Goal: Obtain resource: Download file/media

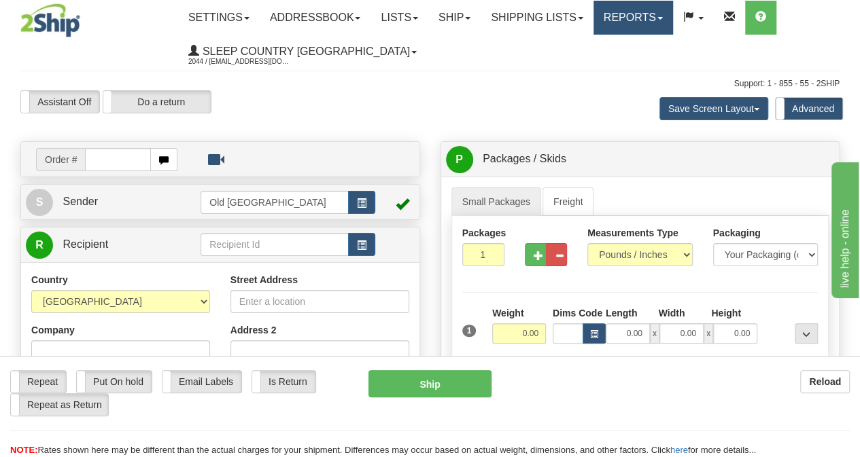
click at [667, 13] on link "Reports" at bounding box center [633, 18] width 80 height 34
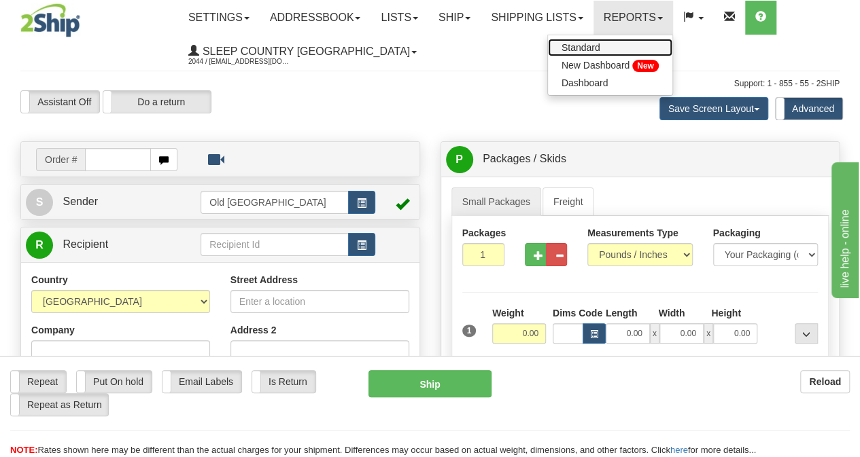
click at [600, 48] on span "Standard" at bounding box center [580, 47] width 39 height 11
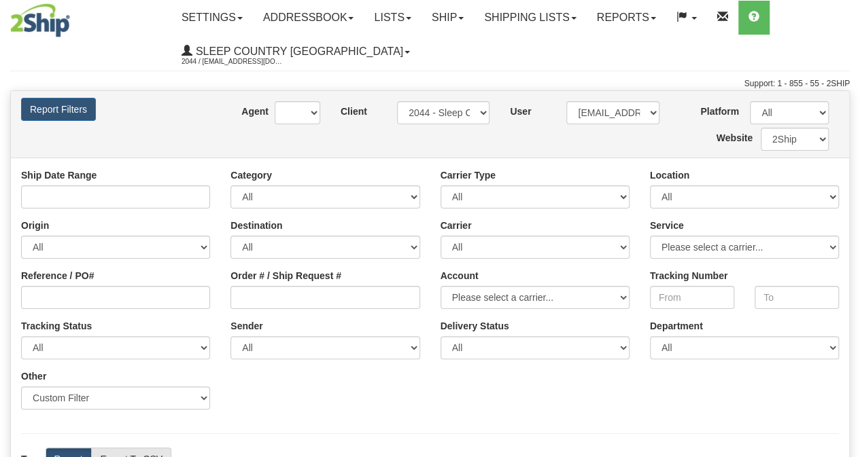
type input "[DATE] And [DATE]"
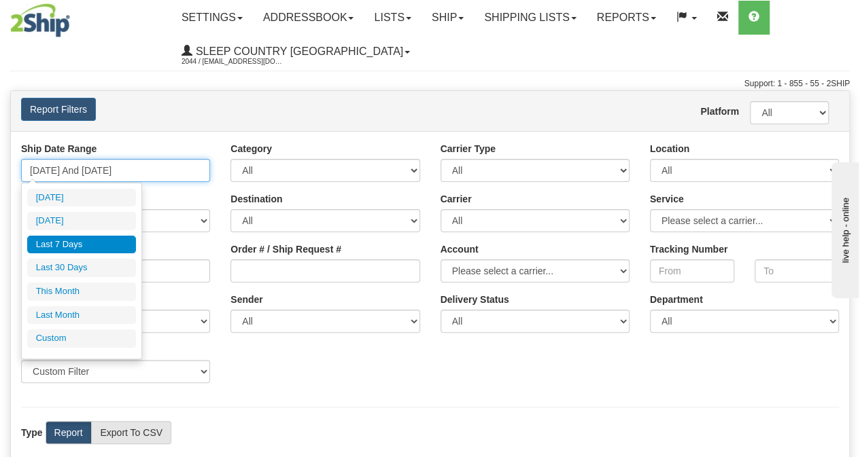
click at [156, 165] on input "[DATE] And [DATE]" at bounding box center [115, 170] width 189 height 23
type input "[DATE]"
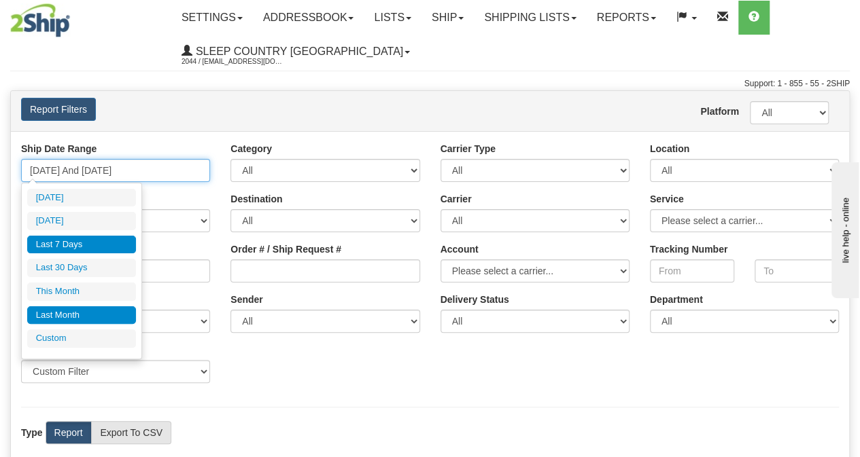
type input "[DATE]"
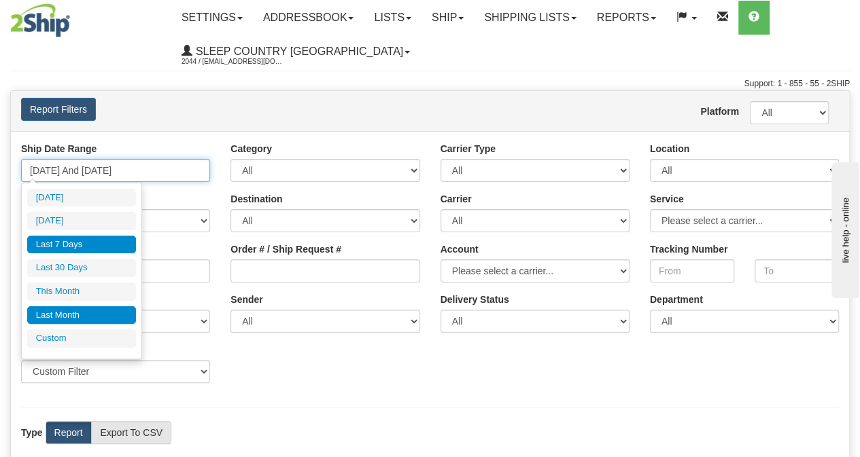
type input "[DATE]"
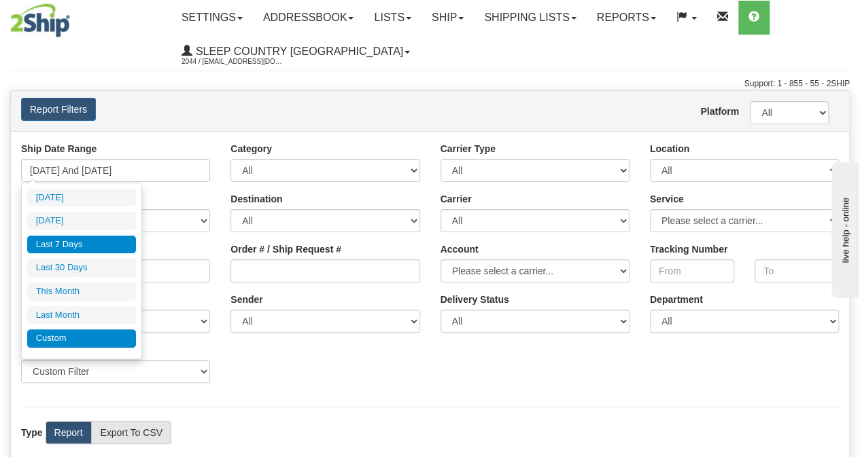
click at [84, 334] on li "Custom" at bounding box center [81, 339] width 109 height 18
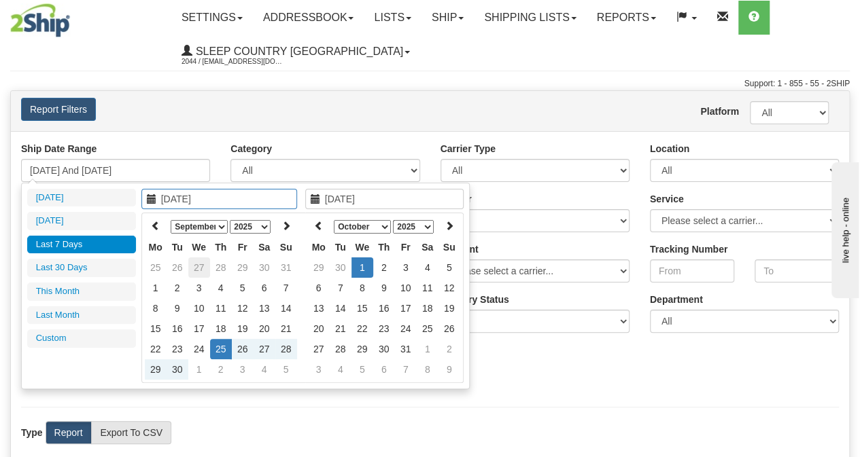
type input "[DATE]"
click at [156, 228] on icon at bounding box center [156, 226] width 10 height 10
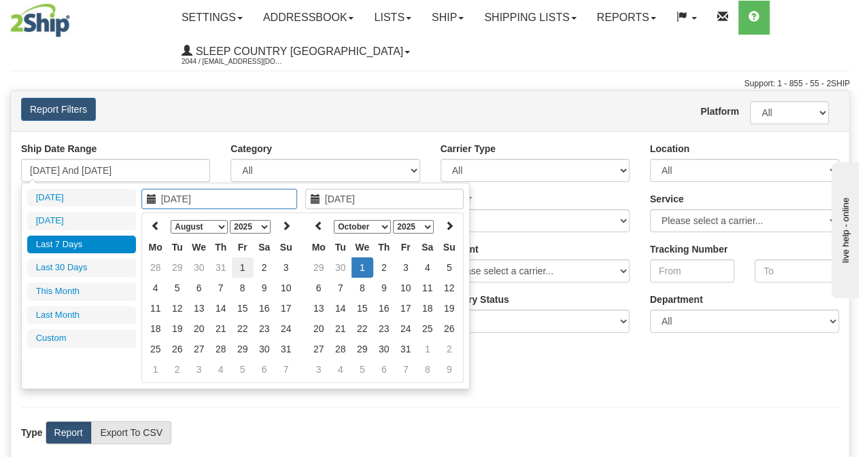
type input "[DATE]"
click at [240, 262] on td "1" at bounding box center [243, 268] width 22 height 20
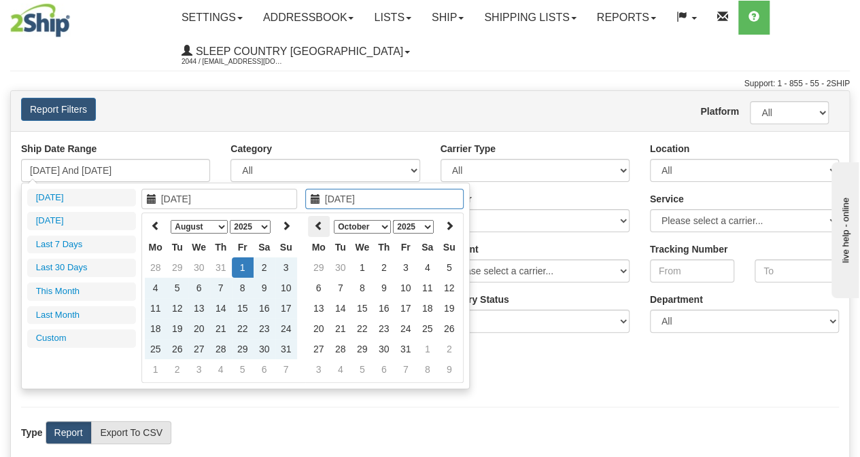
click at [321, 222] on icon at bounding box center [319, 226] width 10 height 10
type input "[DATE]"
click at [321, 285] on td "1" at bounding box center [319, 288] width 22 height 20
type input "[DATE] And [DATE]"
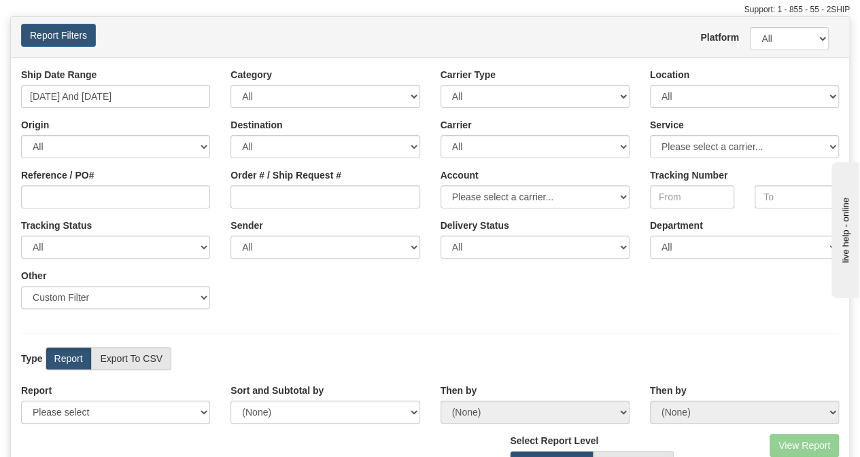
scroll to position [75, 0]
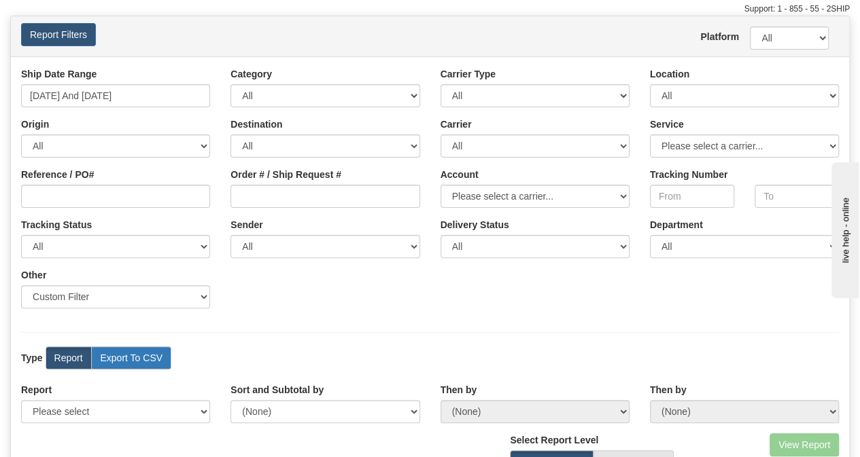
click at [128, 362] on label "Export To CSV" at bounding box center [131, 358] width 80 height 23
radio input "true"
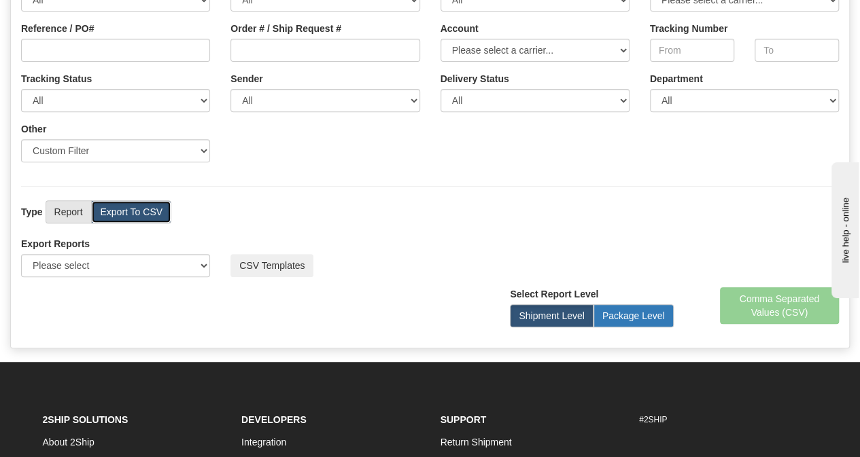
scroll to position [222, 0]
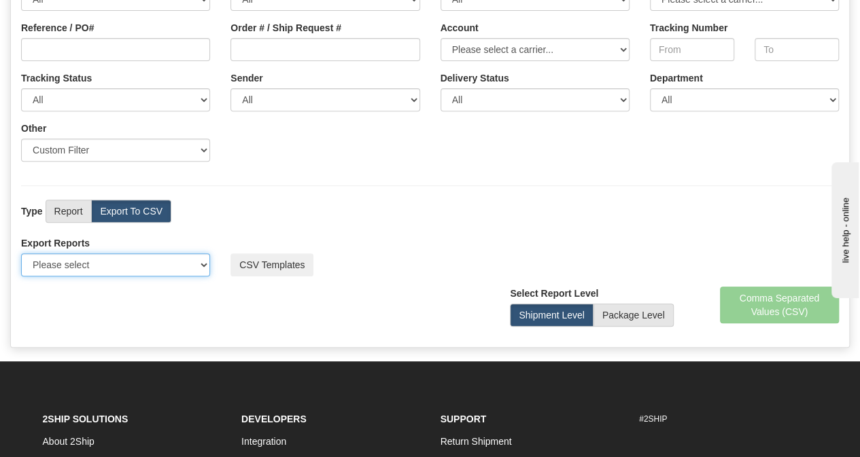
click at [198, 266] on select "Please select US Imports Section 321 US Imports Section 321 V2 US Imports Secti…" at bounding box center [115, 264] width 189 height 23
select select "193"
click at [21, 253] on select "Please select US Imports Section 321 US Imports Section 321 V2 US Imports Secti…" at bounding box center [115, 264] width 189 height 23
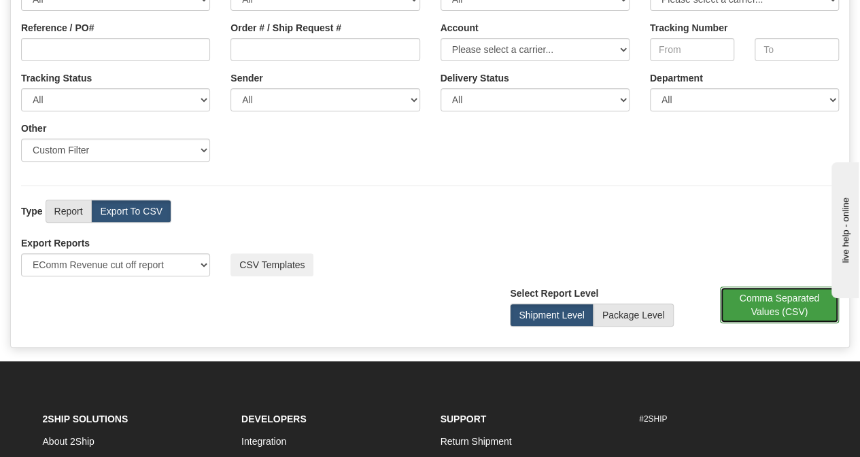
click at [771, 292] on button "Comma Separated Values (CSV)" at bounding box center [780, 305] width 120 height 37
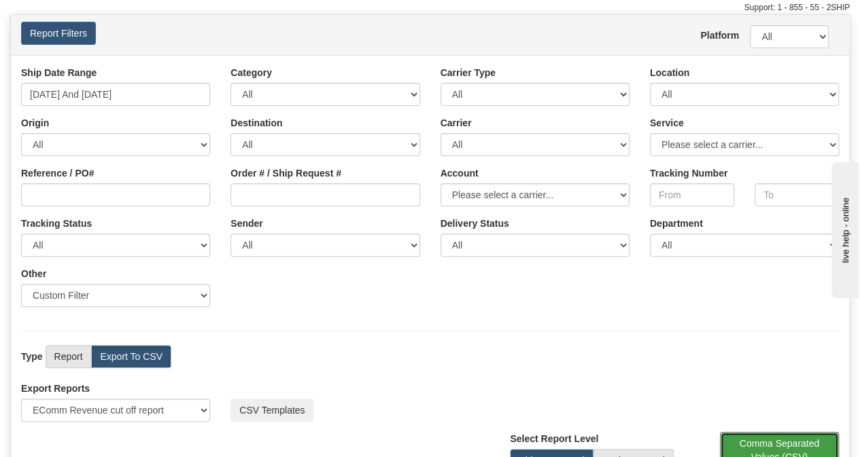
scroll to position [0, 0]
